Goal: Navigation & Orientation: Find specific page/section

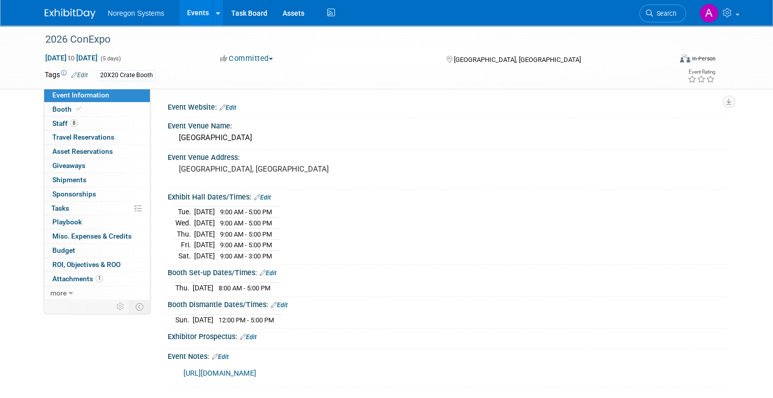
click at [186, 5] on link "Events" at bounding box center [197, 12] width 37 height 25
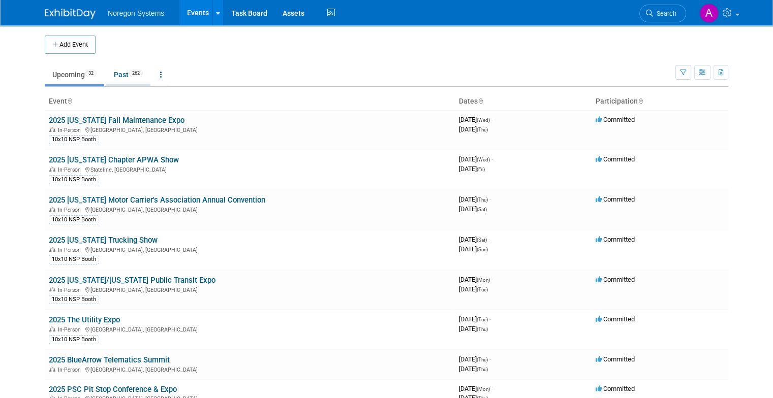
click at [122, 80] on link "Past 262" at bounding box center [128, 74] width 44 height 19
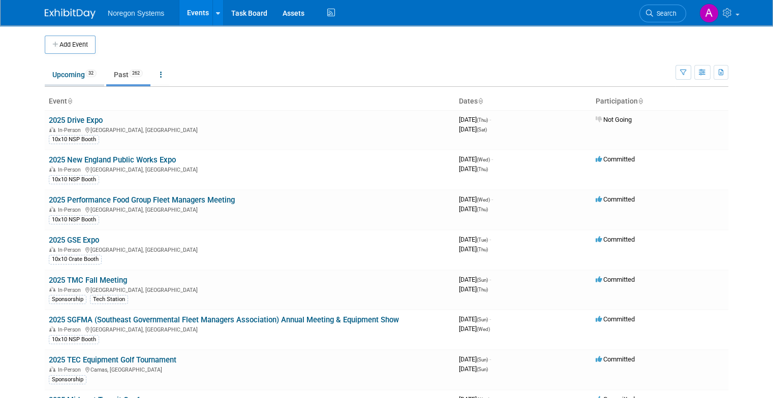
click at [65, 75] on link "Upcoming 32" at bounding box center [74, 74] width 59 height 19
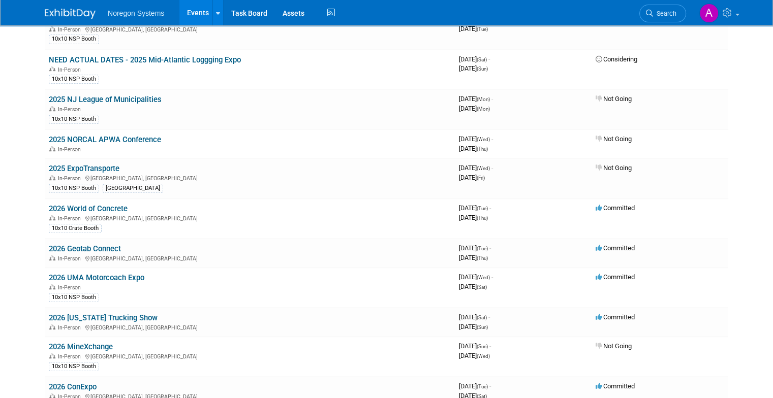
scroll to position [585, 0]
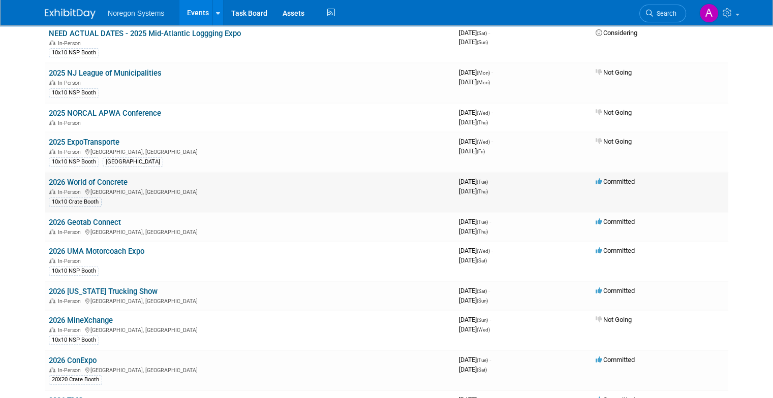
click at [109, 178] on link "2026 World of Concrete" at bounding box center [88, 182] width 79 height 9
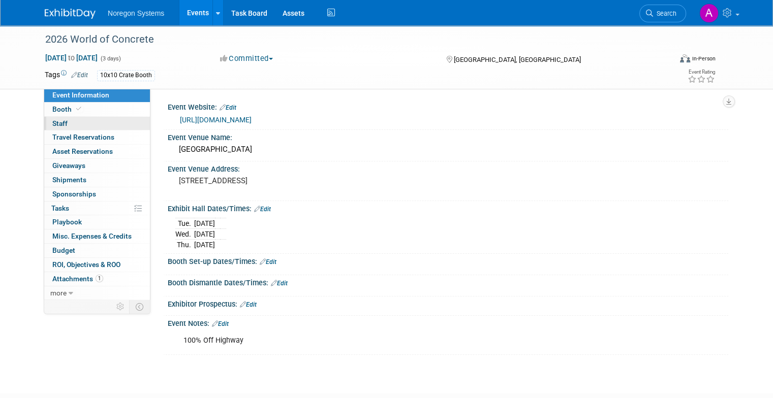
click at [54, 120] on span "Staff 0" at bounding box center [59, 123] width 15 height 8
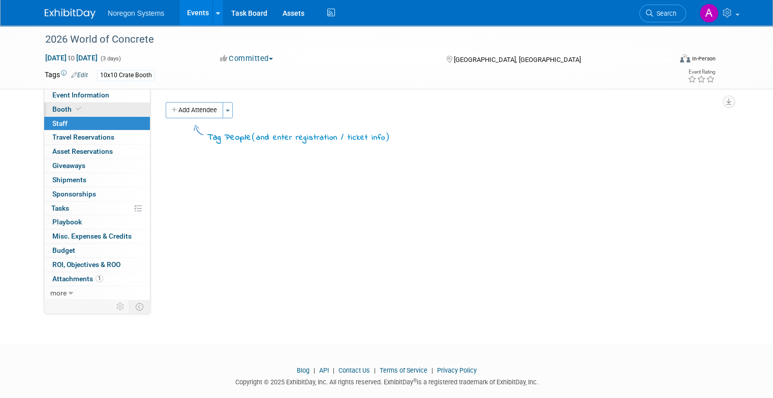
click at [61, 109] on span "Booth" at bounding box center [67, 109] width 31 height 8
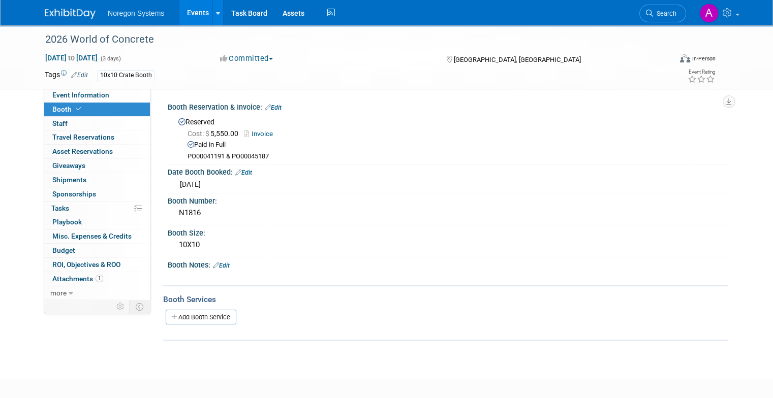
click at [186, 16] on link "Events" at bounding box center [197, 12] width 37 height 25
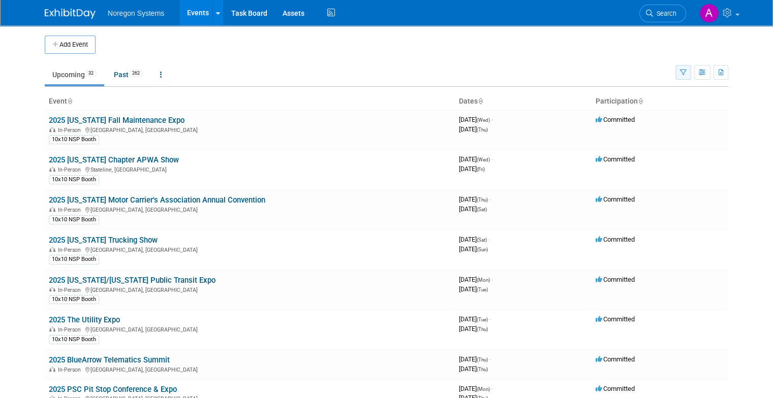
click at [691, 75] on button "button" at bounding box center [683, 72] width 16 height 15
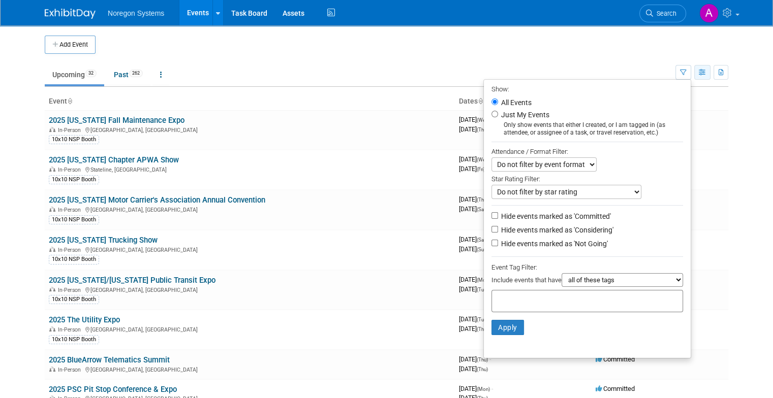
click at [706, 75] on icon "button" at bounding box center [703, 73] width 8 height 7
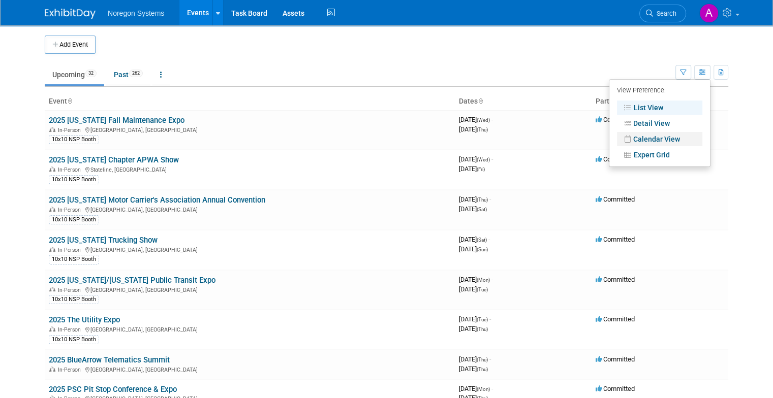
click at [681, 141] on link "Calendar View" at bounding box center [659, 139] width 85 height 14
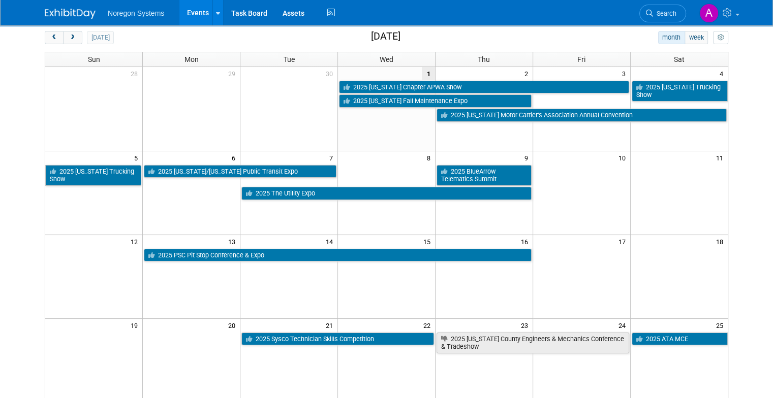
scroll to position [44, 0]
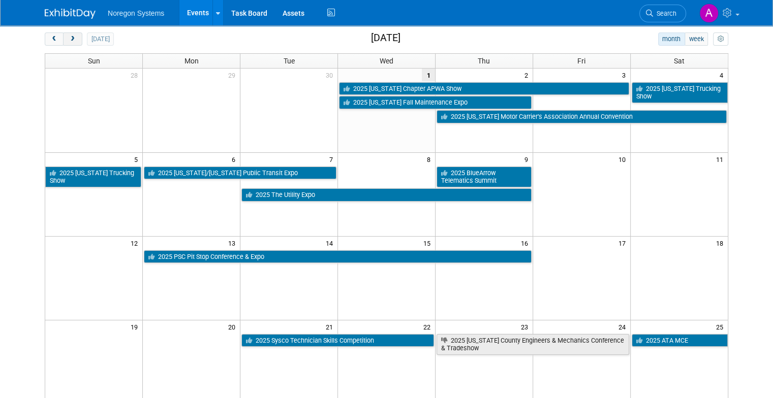
click at [72, 41] on button "next" at bounding box center [72, 39] width 19 height 13
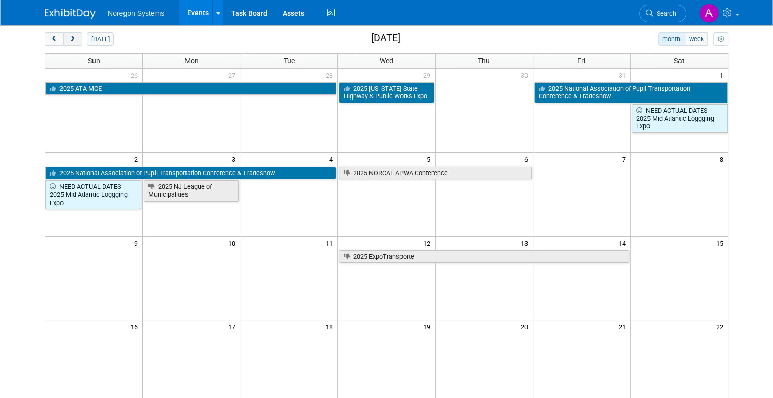
click at [72, 41] on button "next" at bounding box center [72, 39] width 19 height 13
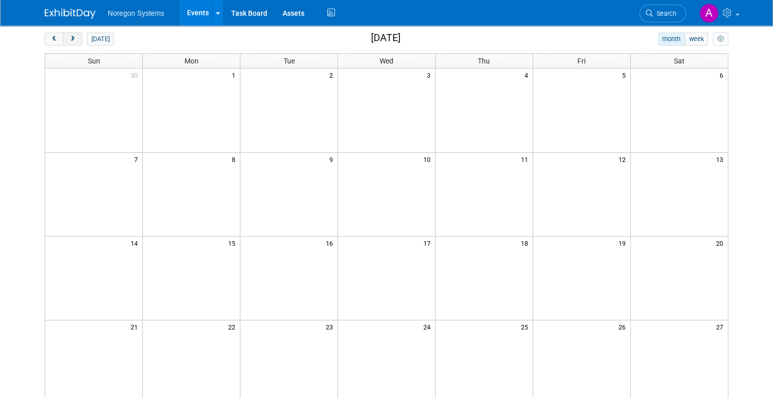
click at [72, 41] on button "next" at bounding box center [72, 39] width 19 height 13
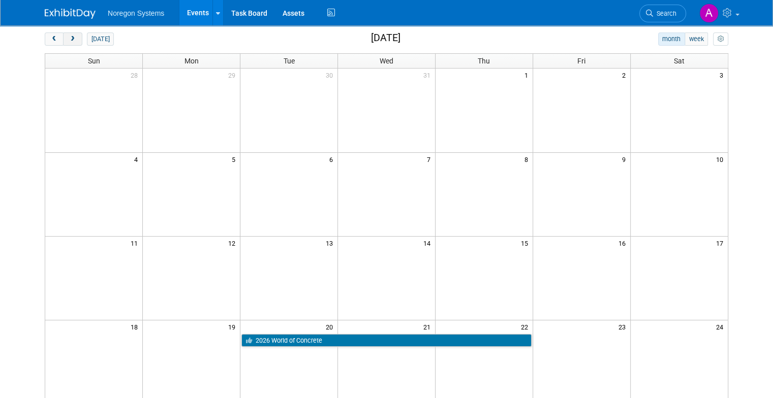
click at [72, 41] on button "next" at bounding box center [72, 39] width 19 height 13
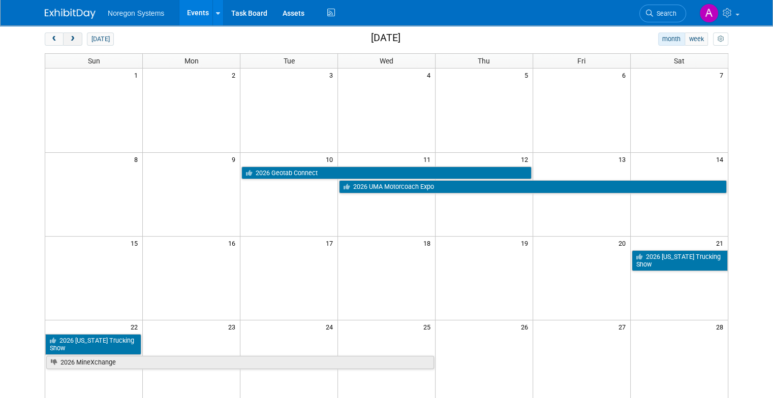
click at [72, 41] on button "next" at bounding box center [72, 39] width 19 height 13
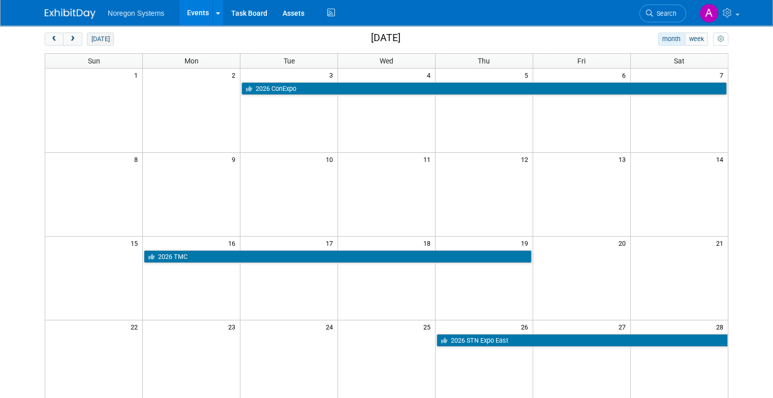
click at [96, 40] on button "today" at bounding box center [100, 39] width 27 height 13
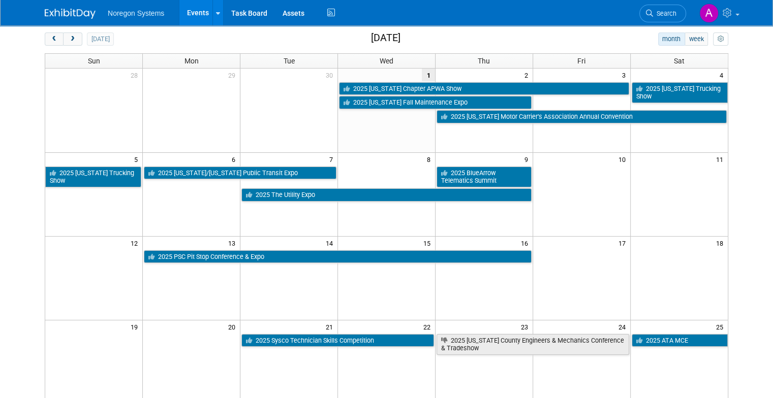
click at [770, 64] on body "Noregon Systems Events Add Event Bulk Upload Events Shareable Event Boards Rece…" at bounding box center [386, 155] width 773 height 398
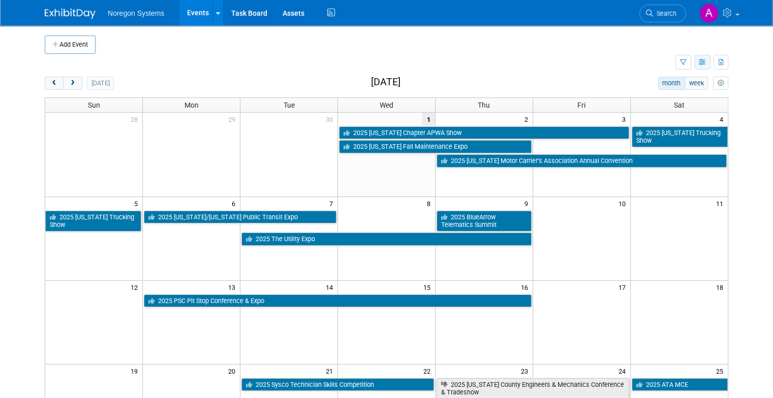
click at [706, 61] on icon "button" at bounding box center [703, 62] width 8 height 7
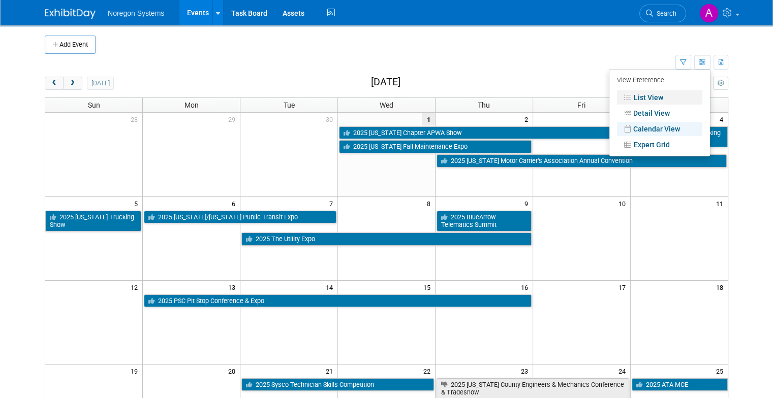
click at [668, 98] on link "List View" at bounding box center [659, 97] width 85 height 14
